Goal: Navigation & Orientation: Find specific page/section

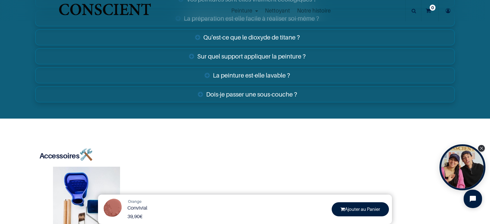
scroll to position [1264, 0]
